Goal: Task Accomplishment & Management: Complete application form

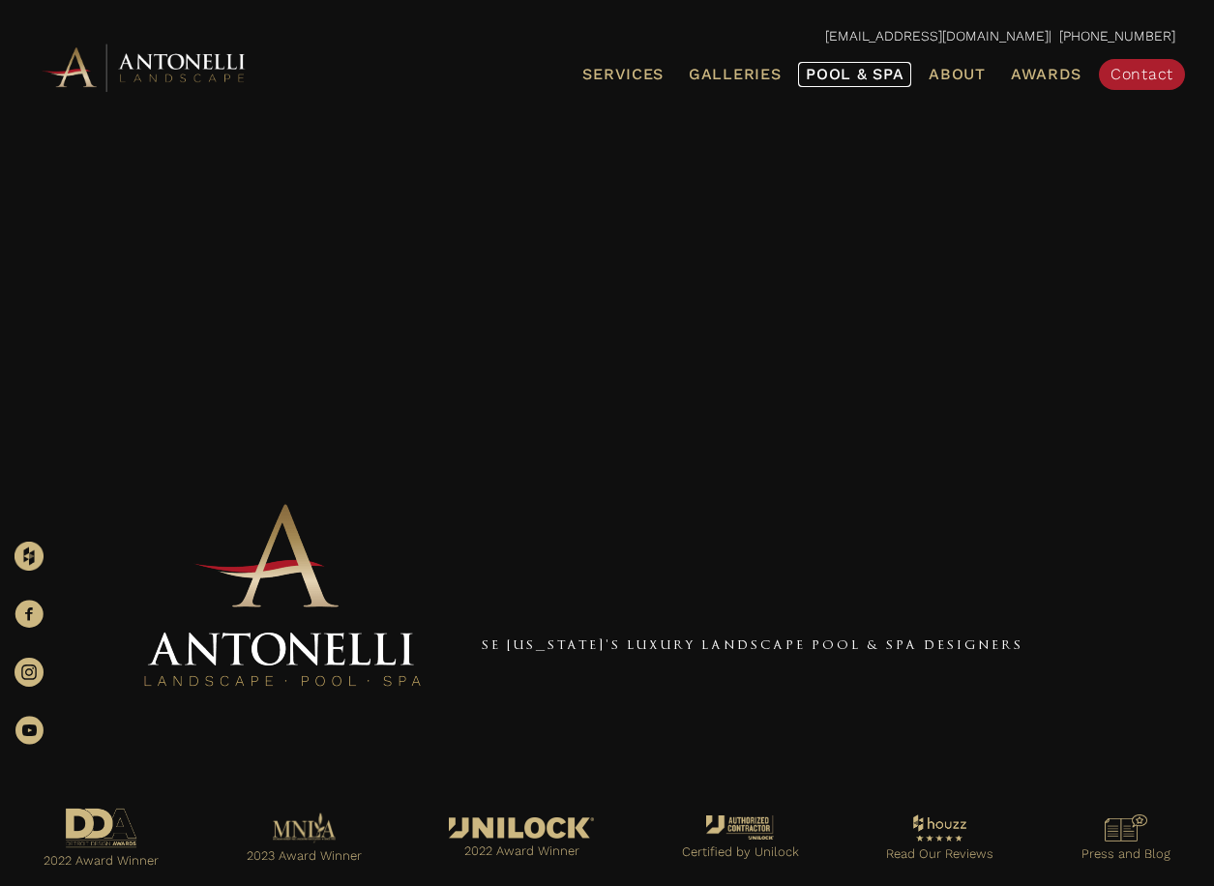
click at [884, 73] on span "Pool & Spa" at bounding box center [855, 74] width 98 height 18
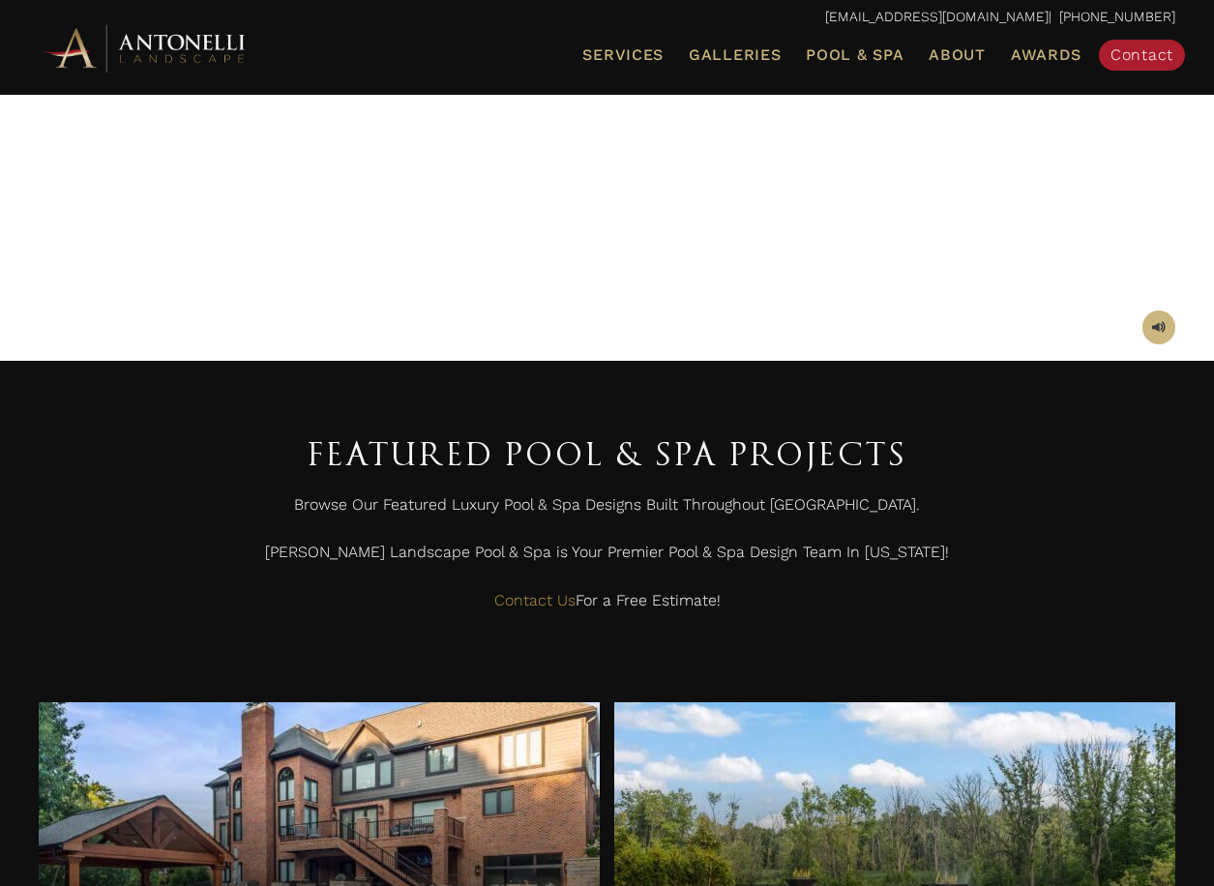
scroll to position [387, 0]
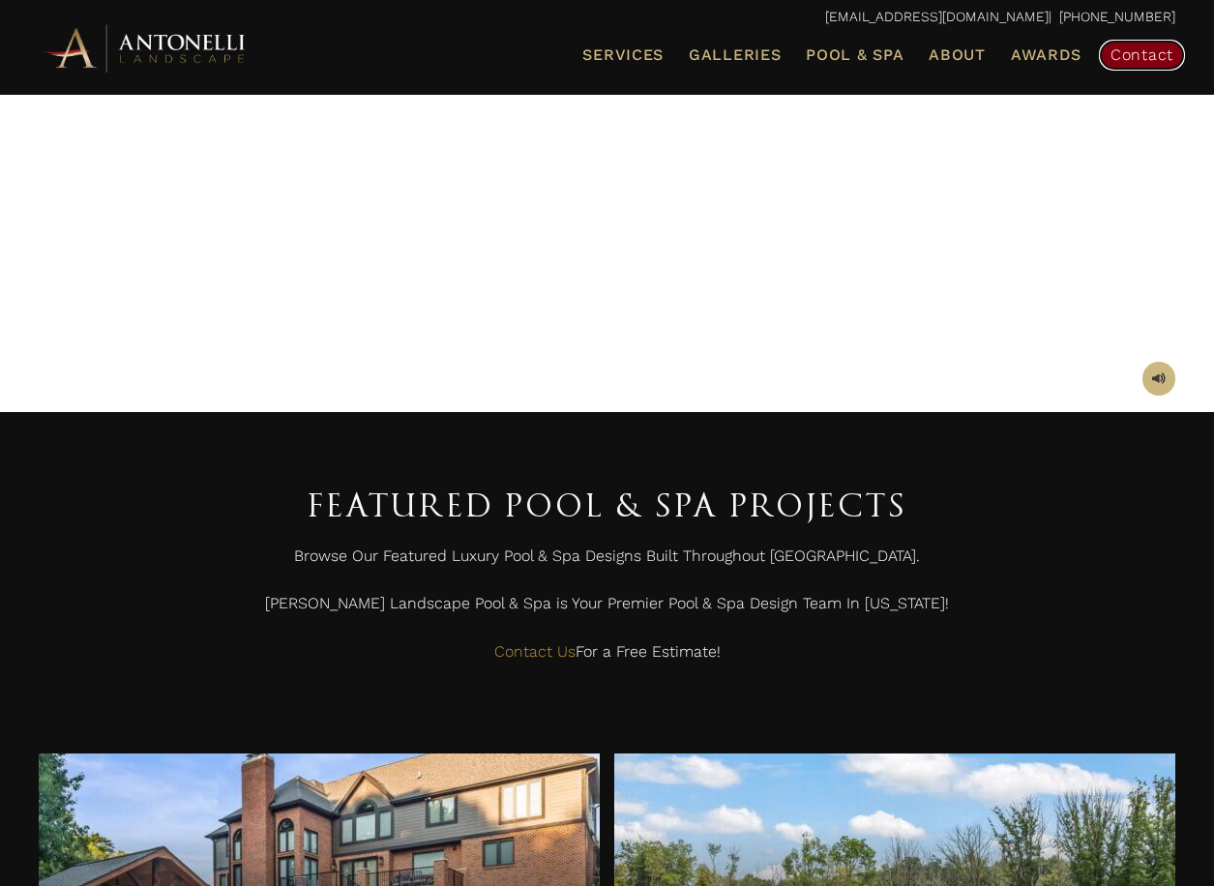
click at [1135, 61] on span "Contact" at bounding box center [1142, 54] width 63 height 18
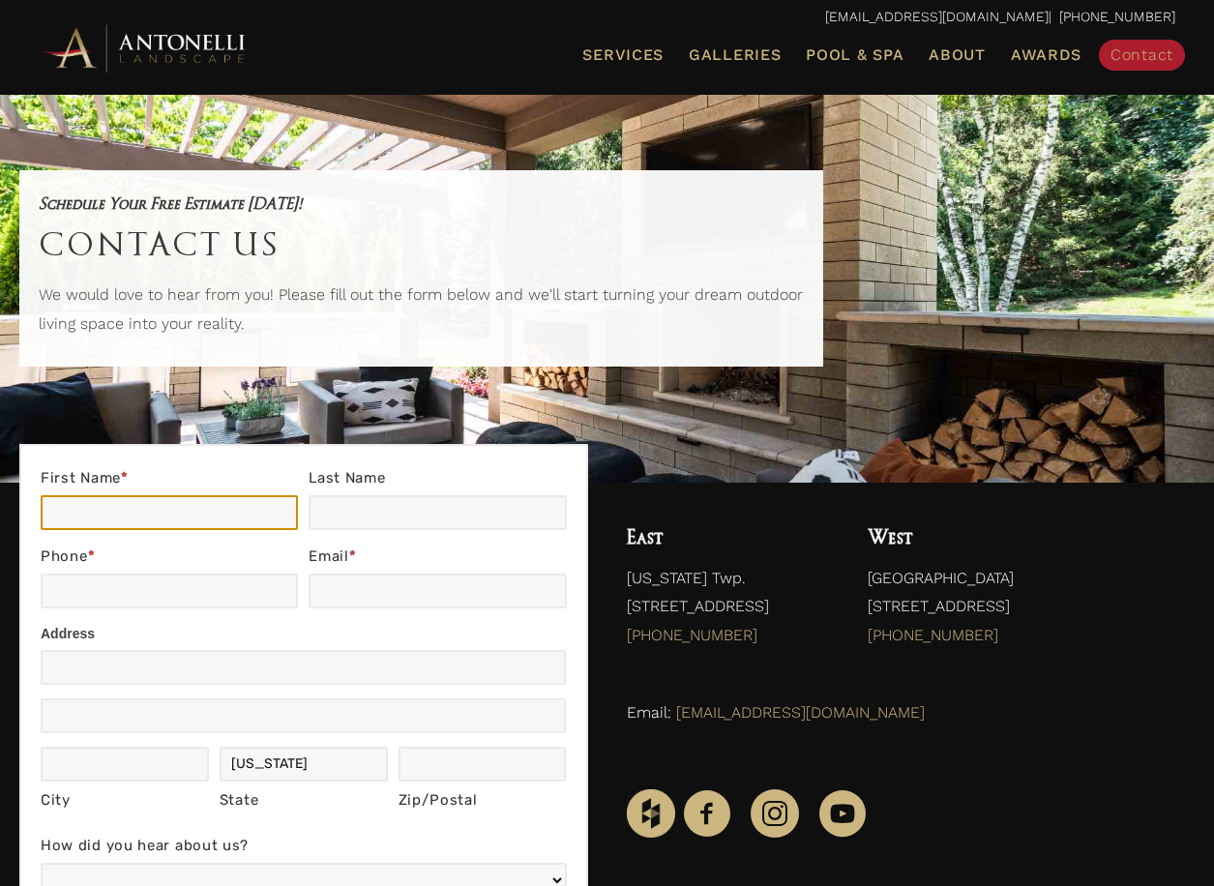
click at [131, 519] on input "First Name *" at bounding box center [169, 512] width 257 height 35
type input "Zachary"
type input "Rieseck"
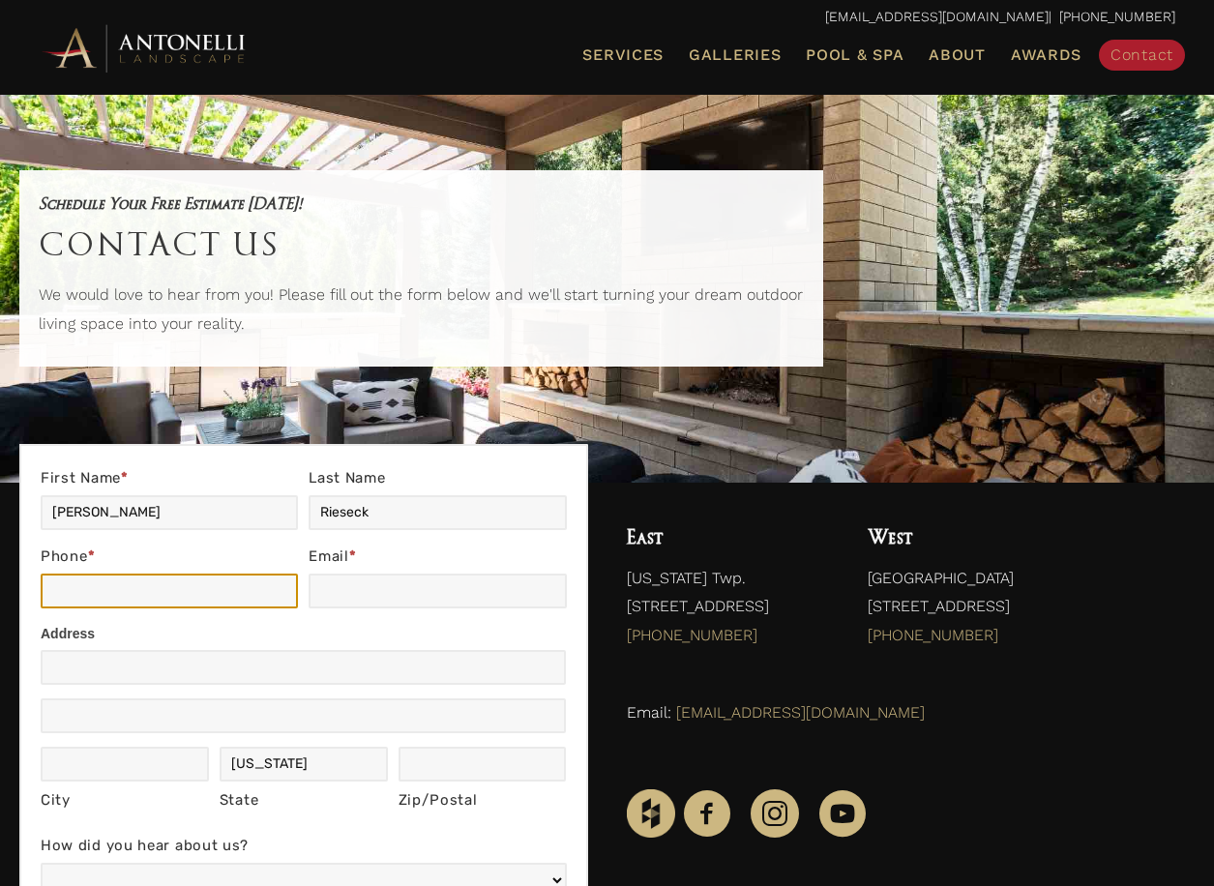
type input "4402133555"
type input "rieseck@gmail.com"
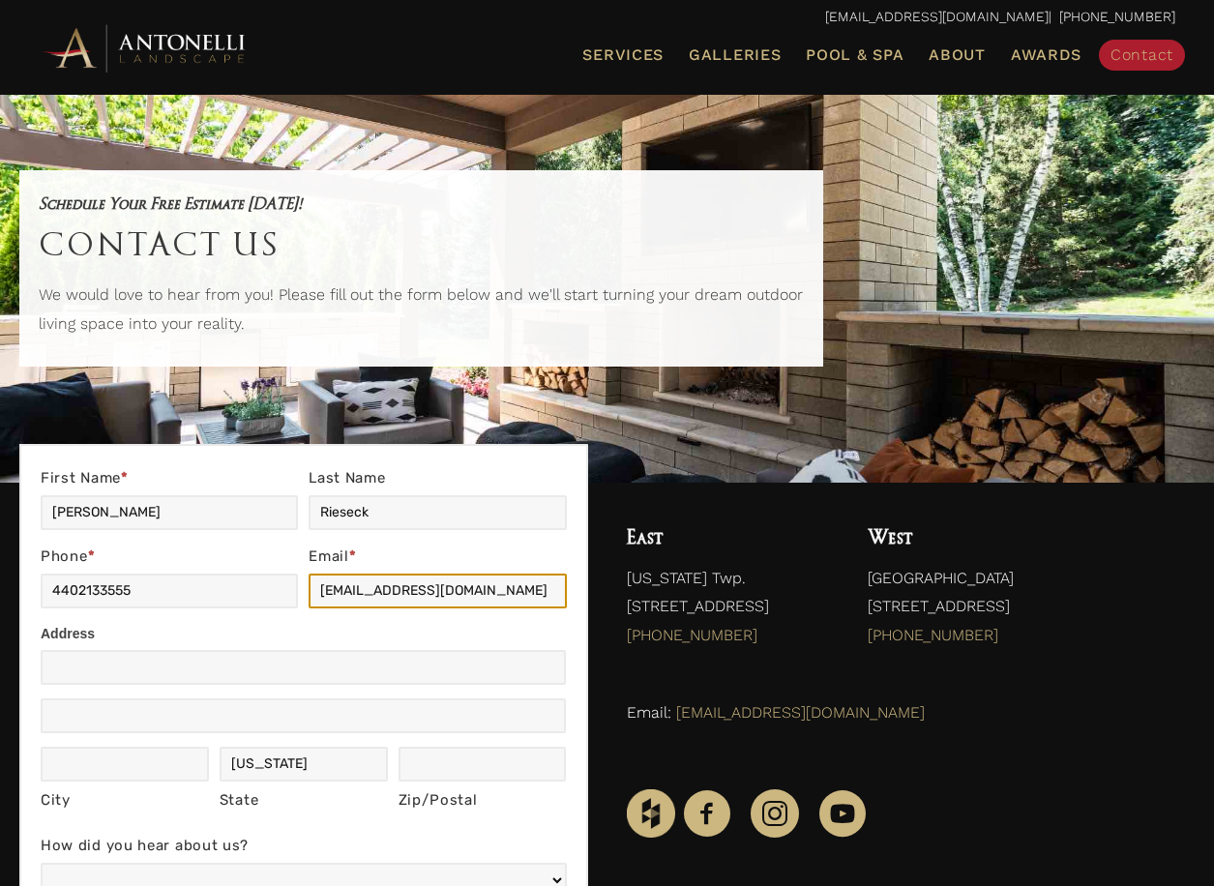
type input "25589 Crystal Creek W"
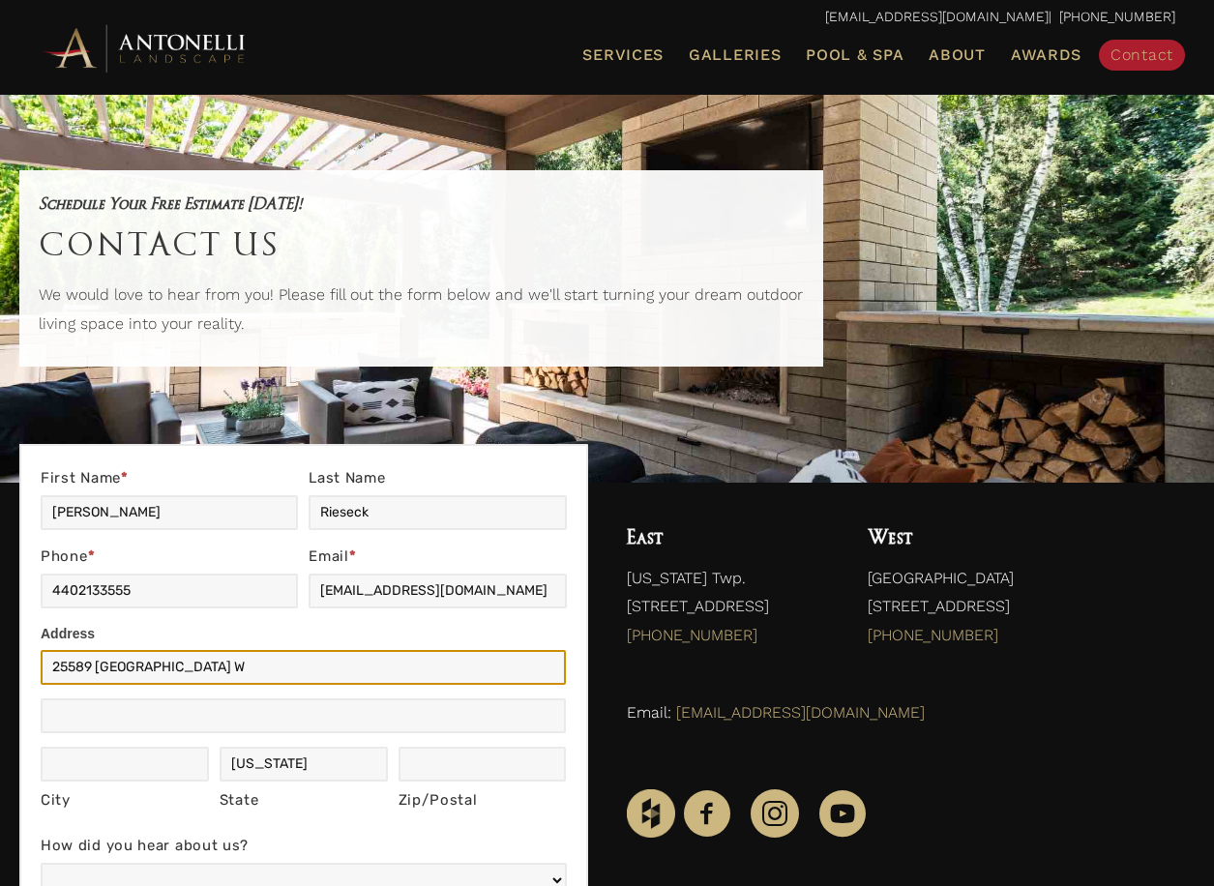
type input "South Lyon"
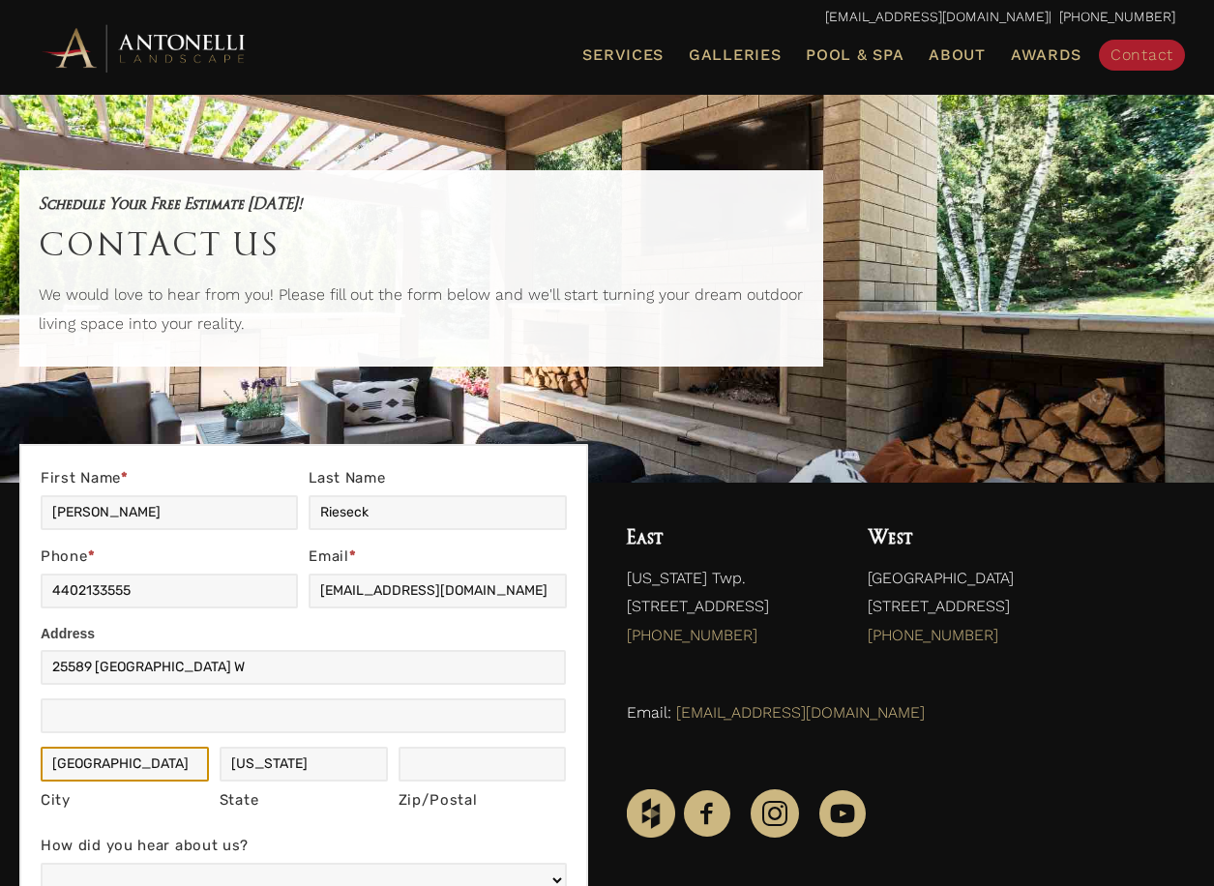
type input "48178"
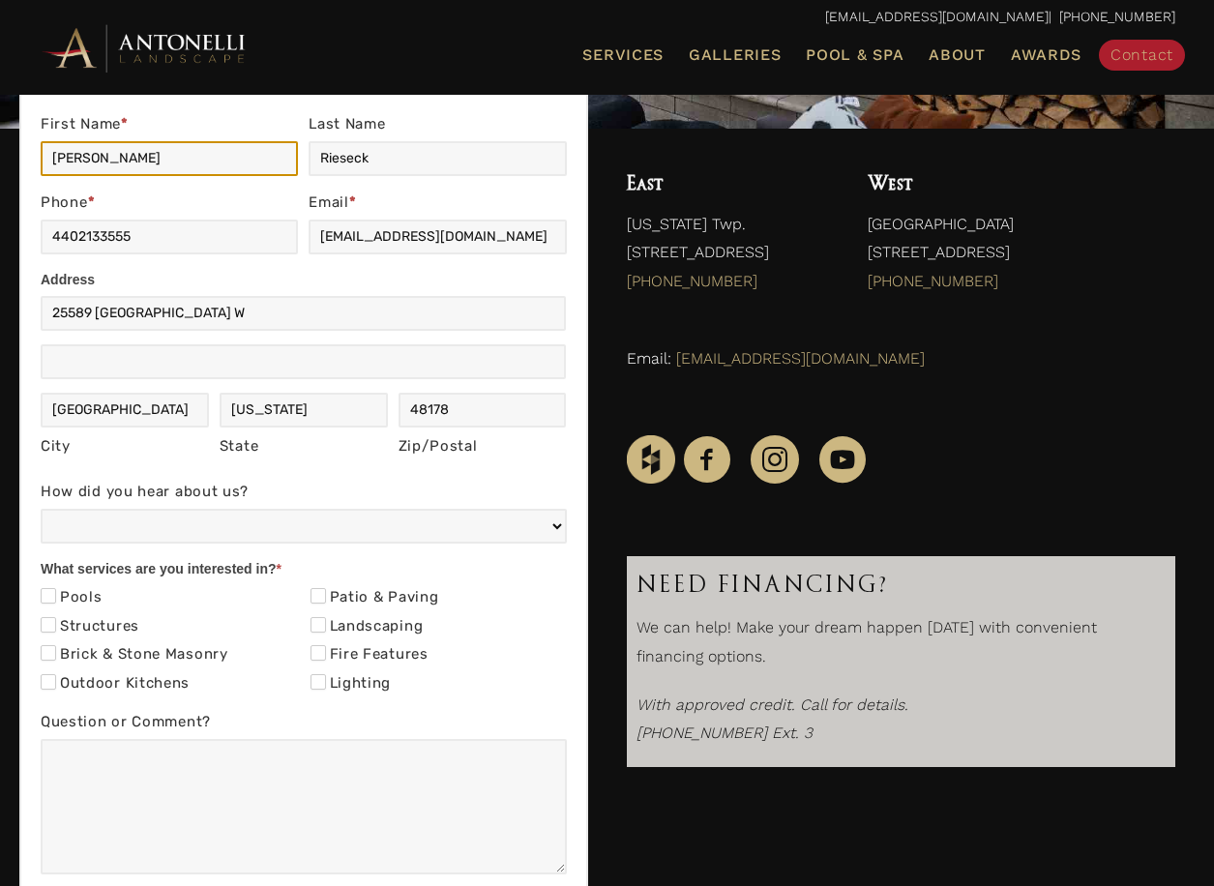
scroll to position [387, 0]
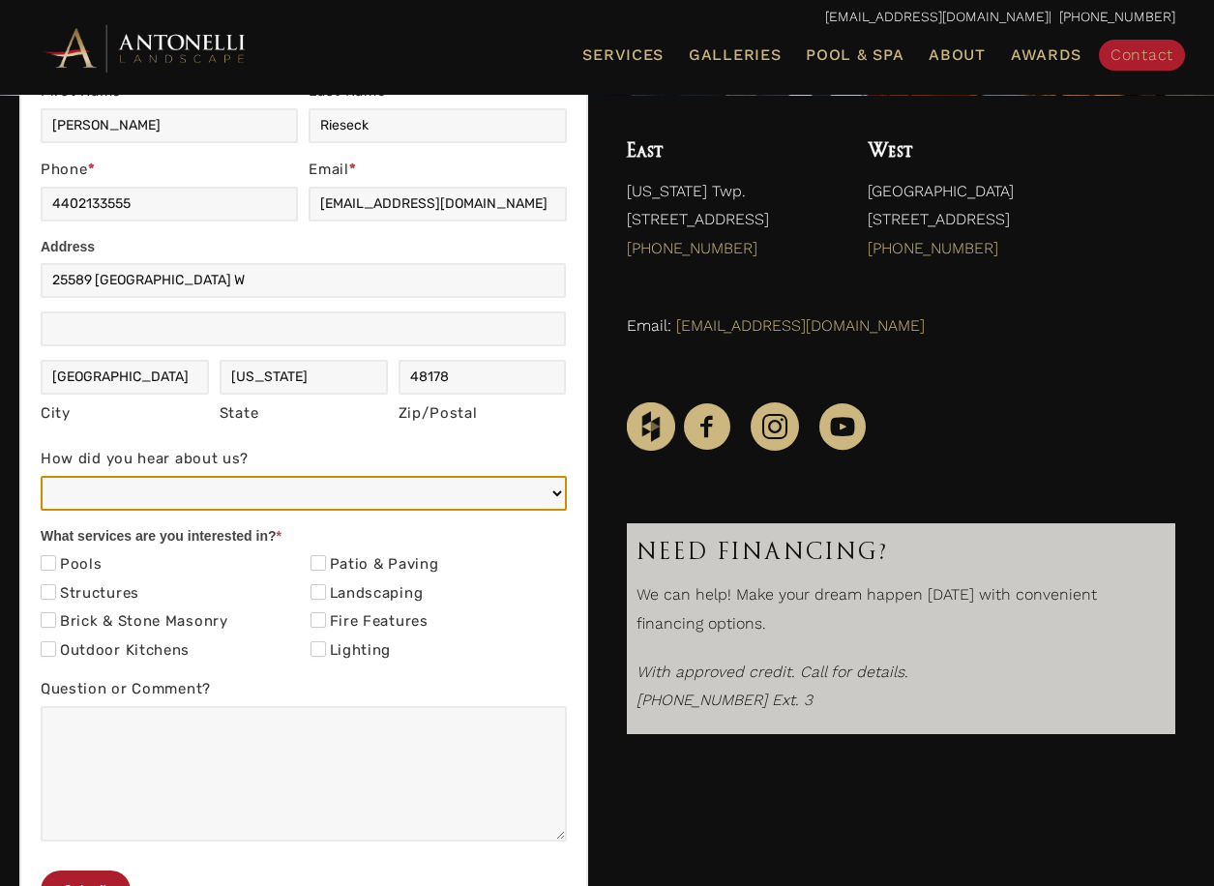
click at [560, 495] on select "Web/Google Search Social Media (e.g. Facebook, Instagram, LinkedIn) Referral (F…" at bounding box center [304, 493] width 526 height 35
select select "Web/Google Search"
click at [41, 476] on select "Web/Google Search Social Media (e.g. Facebook, Instagram, LinkedIn) Referral (F…" at bounding box center [304, 493] width 526 height 35
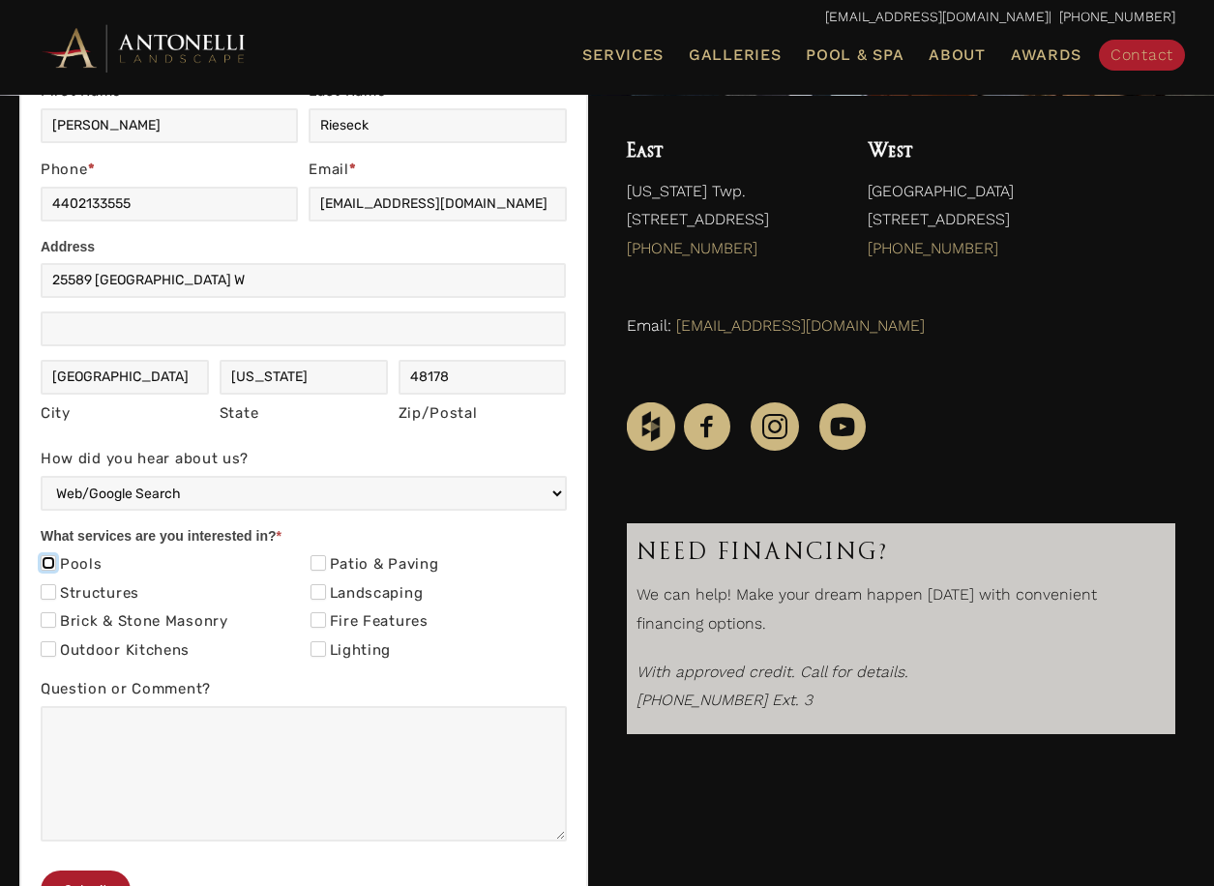
click at [51, 558] on input "Pools" at bounding box center [48, 562] width 15 height 15
checkbox input "true"
click at [49, 589] on input "Structures" at bounding box center [48, 591] width 15 height 15
checkbox input "true"
click at [48, 617] on input "Brick & Stone Masonry" at bounding box center [48, 620] width 15 height 15
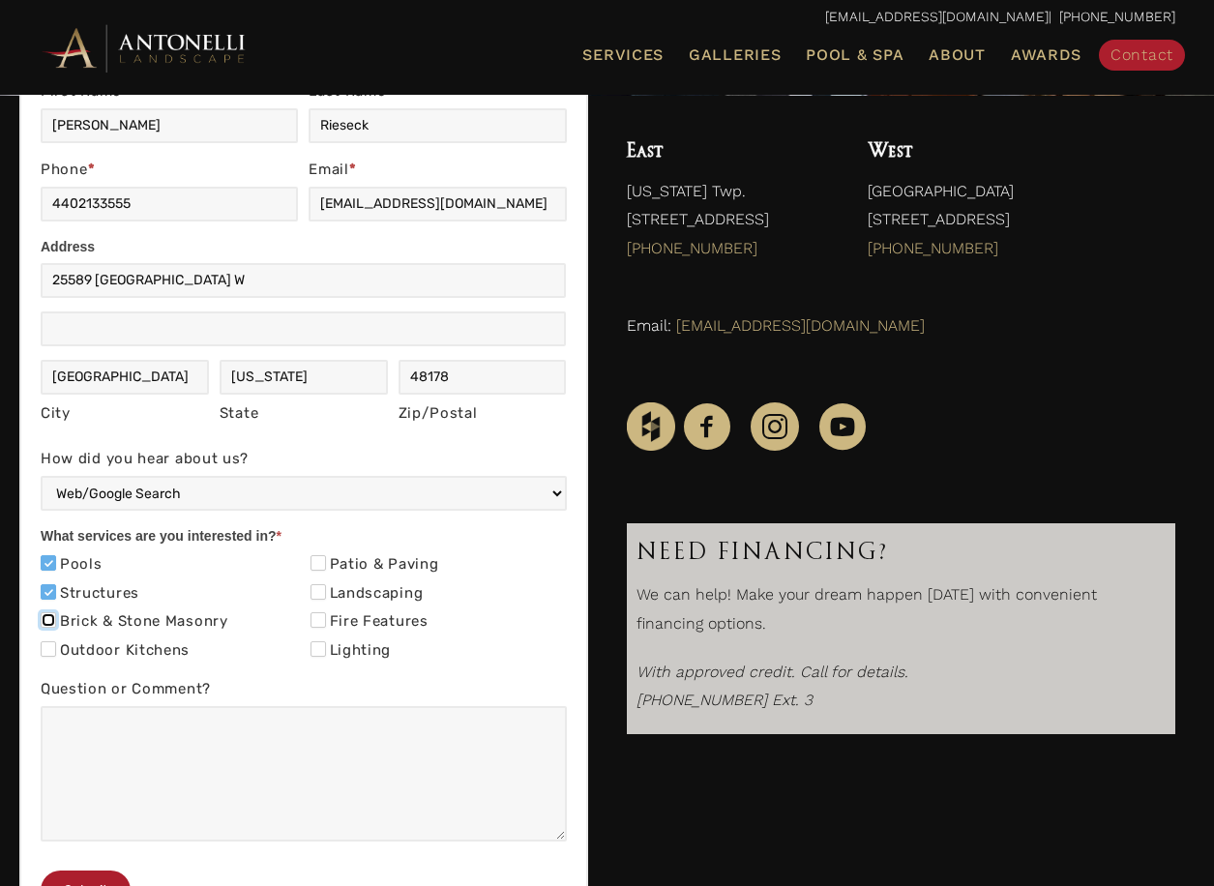
checkbox input "true"
click at [46, 654] on input "Outdoor Kitchens" at bounding box center [48, 649] width 15 height 15
checkbox input "true"
click at [323, 562] on input "Patio & Paving" at bounding box center [318, 562] width 15 height 15
checkbox input "true"
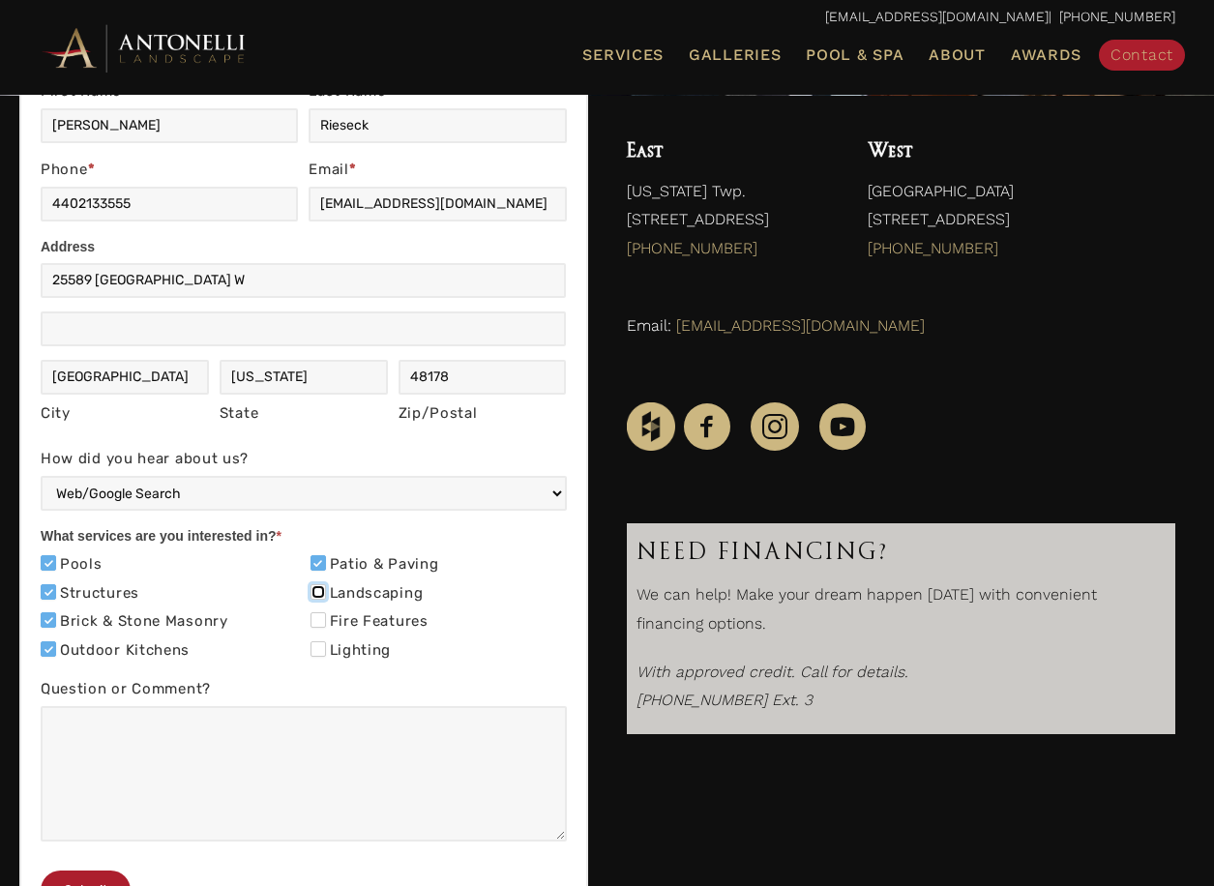
click at [314, 593] on input "Landscaping" at bounding box center [318, 591] width 15 height 15
checkbox input "true"
click at [323, 620] on input "Fire Features" at bounding box center [318, 620] width 15 height 15
checkbox input "true"
click at [319, 644] on input "Lighting" at bounding box center [318, 649] width 15 height 15
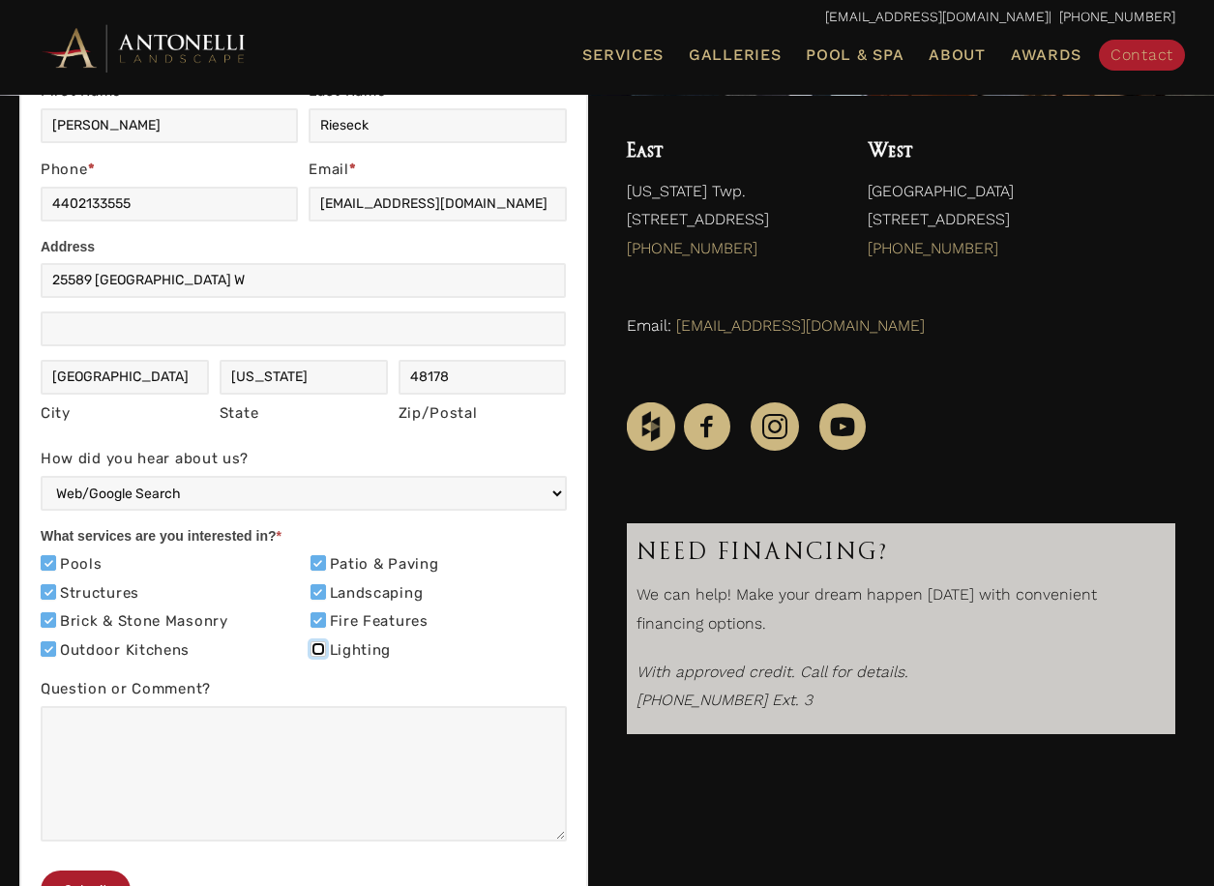
checkbox input "true"
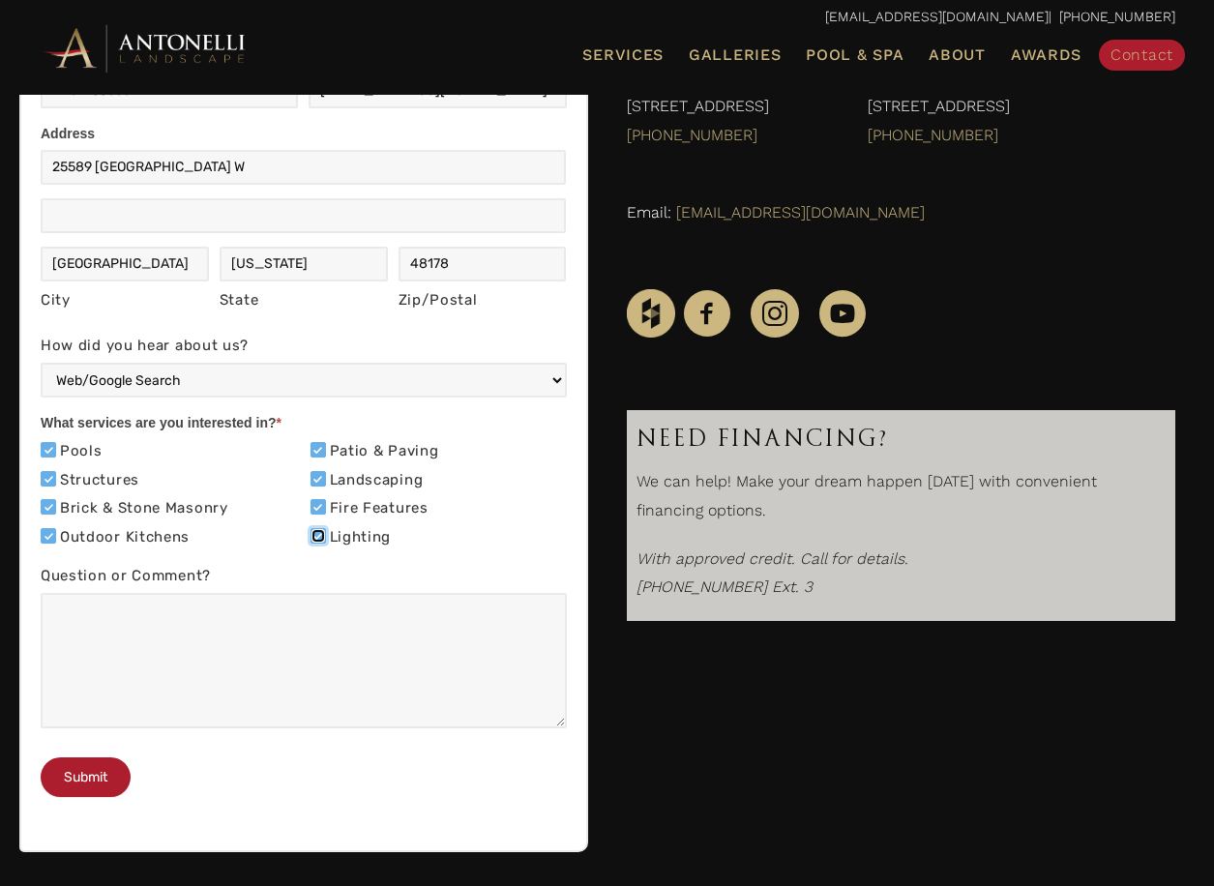
scroll to position [581, 0]
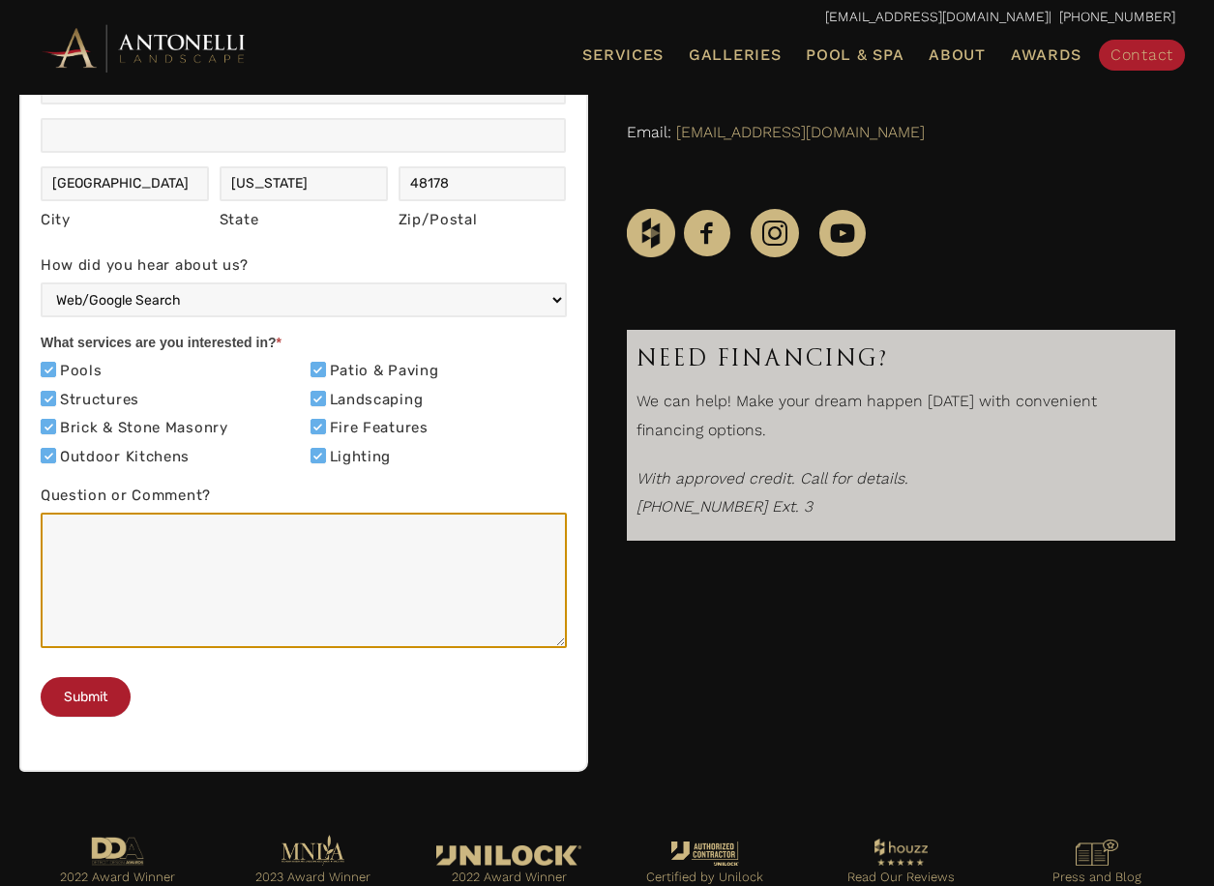
click at [79, 548] on textarea "Question or Comment?" at bounding box center [304, 580] width 526 height 135
type textarea "Hi. I'm looking for a design and installation for our small backyard. Thanks!"
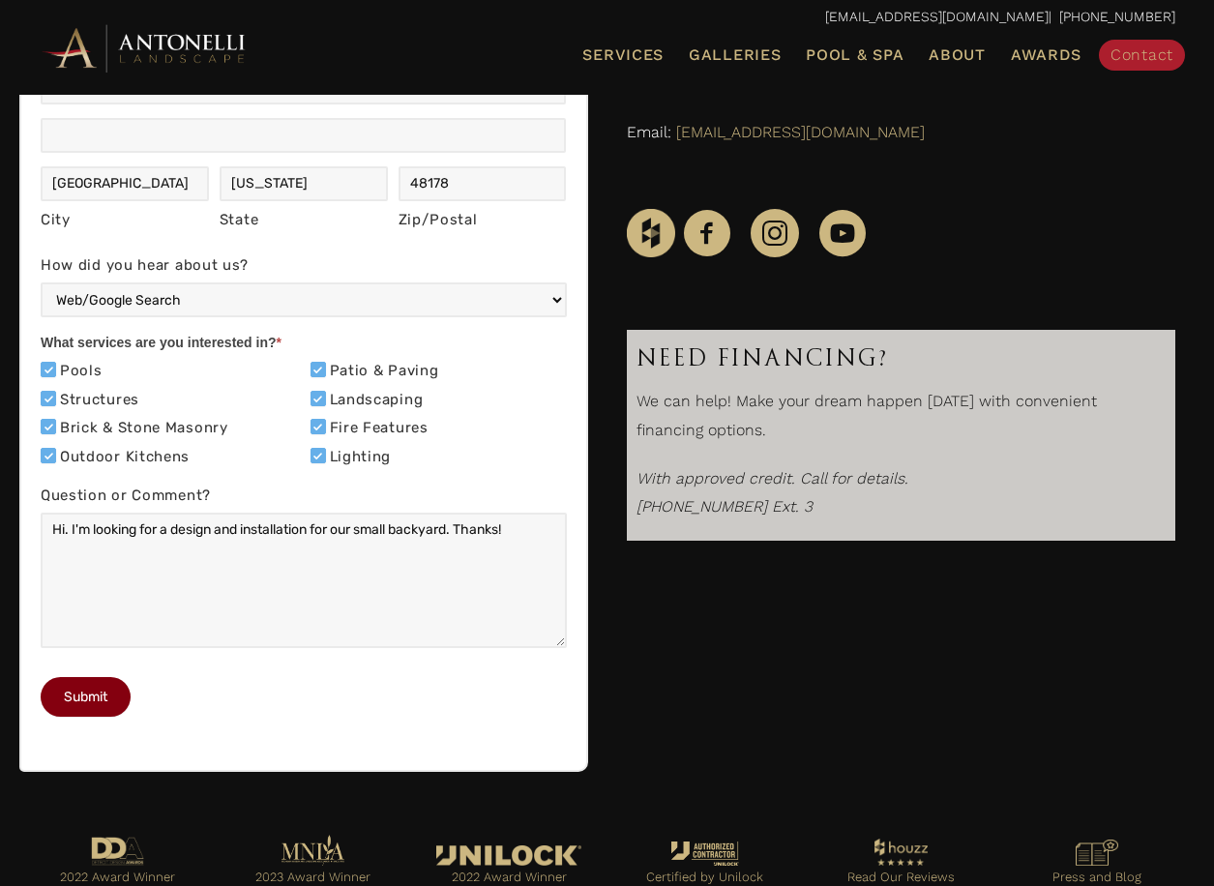
click at [92, 717] on button "Submit" at bounding box center [86, 697] width 90 height 40
